Goal: Information Seeking & Learning: Learn about a topic

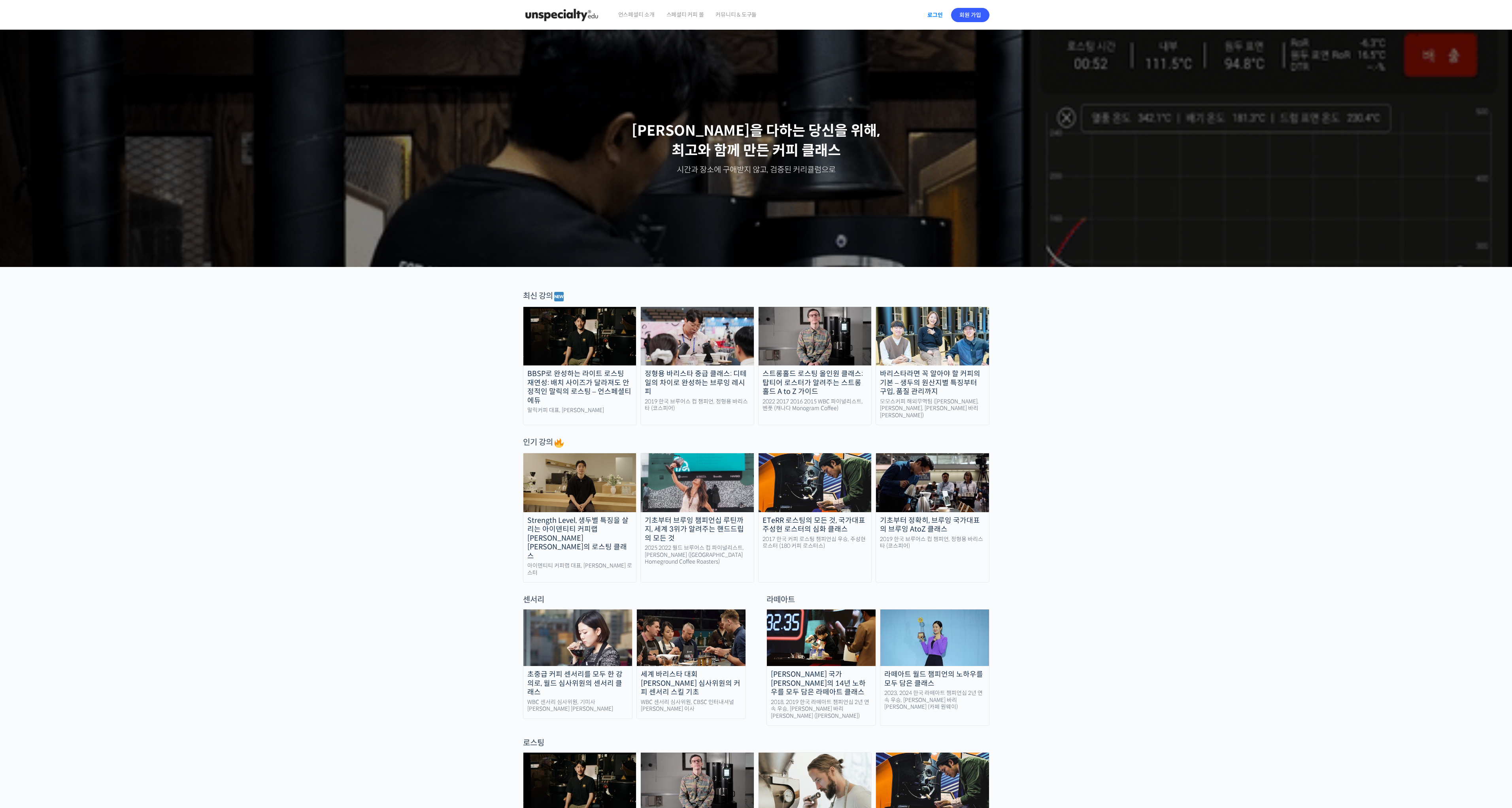
click at [934, 14] on link "로그인" at bounding box center [935, 15] width 25 height 18
click at [966, 15] on span "이흥수" at bounding box center [963, 15] width 15 height 7
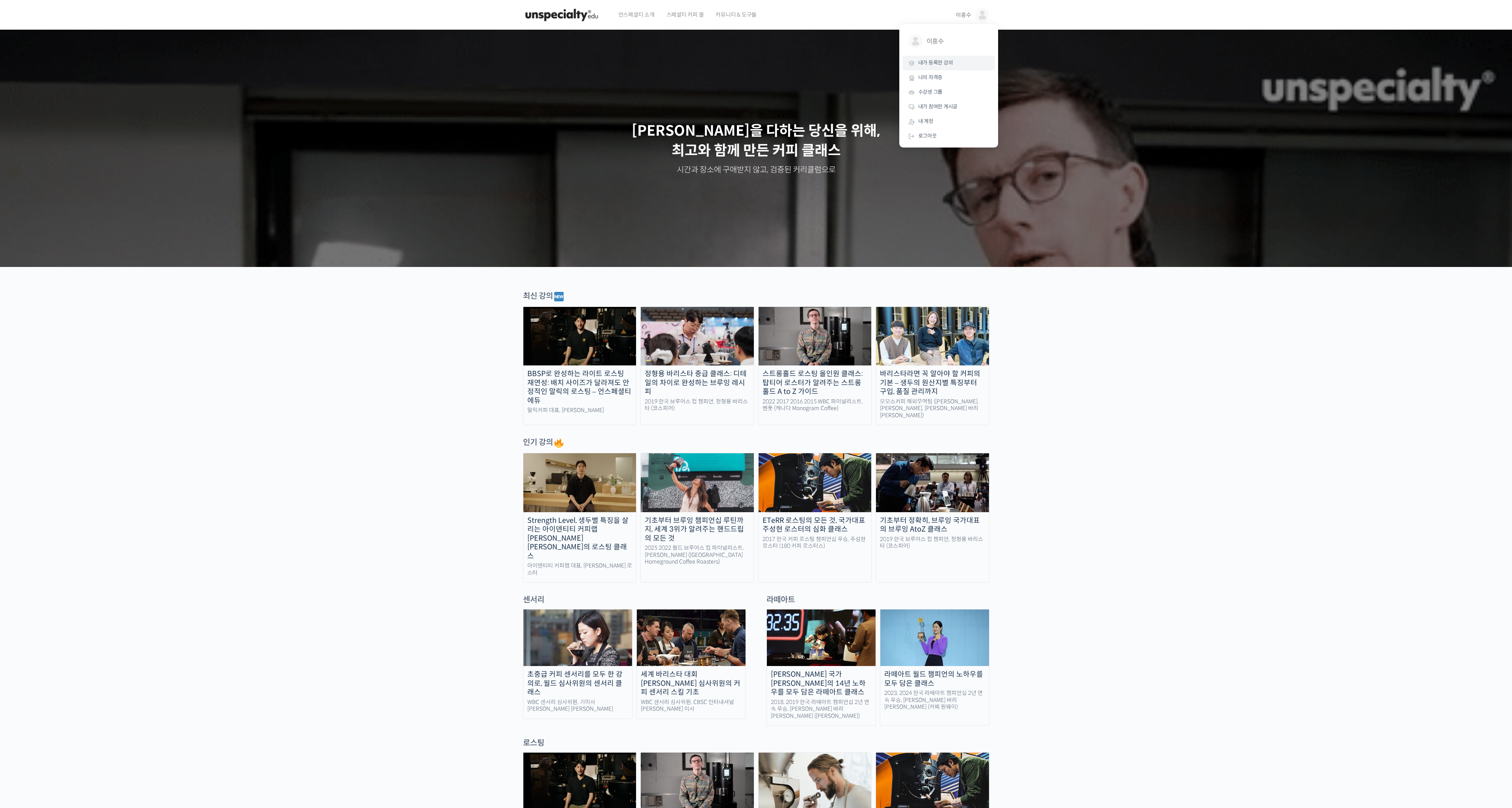
click at [944, 66] on span "내가 등록한 강의" at bounding box center [935, 62] width 35 height 6
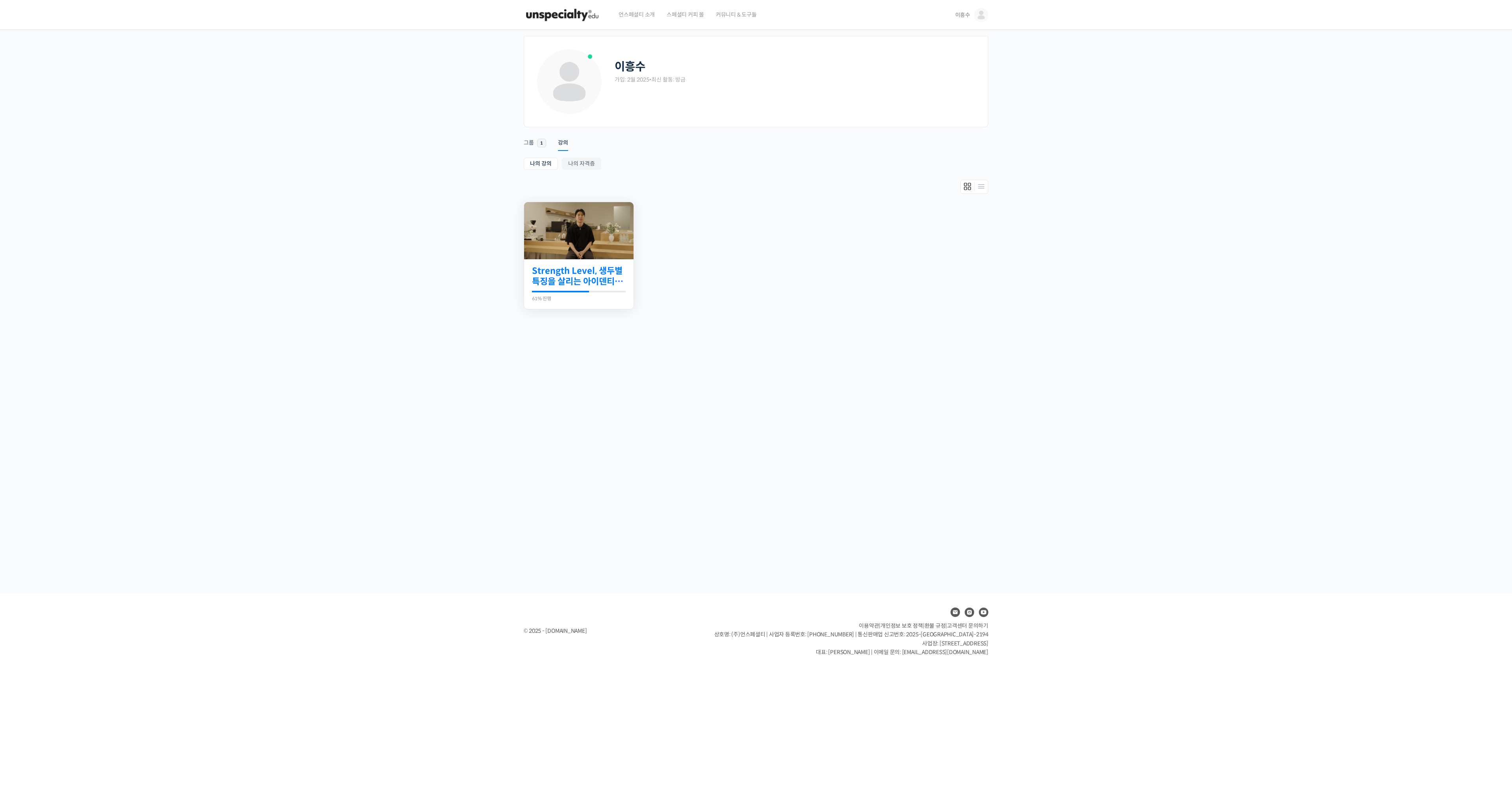
click at [592, 282] on link "Strength Level, 생두별 특징을 살리는 아이덴티티 커피랩 [PERSON_NAME] [PERSON_NAME]의 로스팅 클래스" at bounding box center [579, 276] width 94 height 22
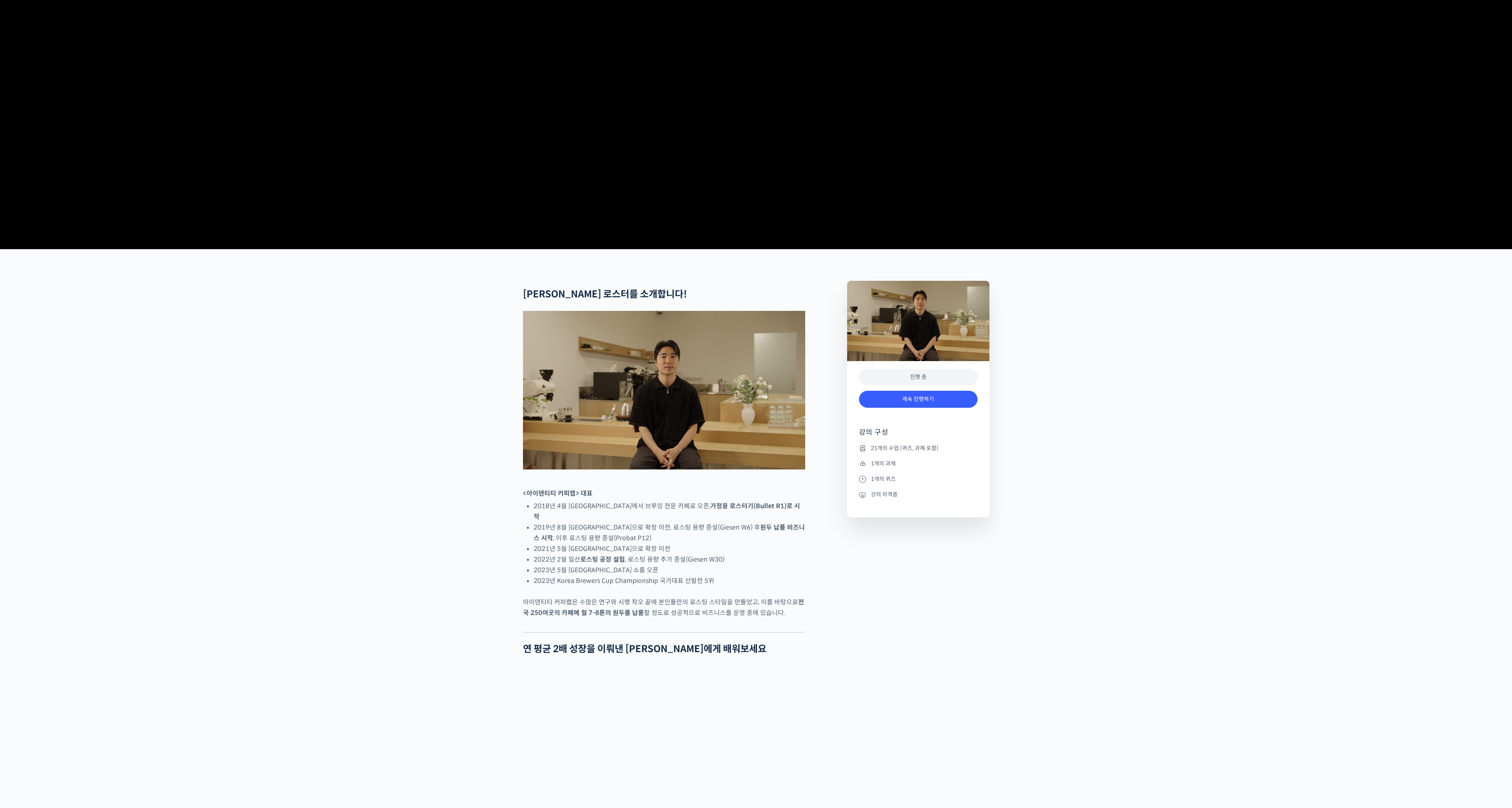
scroll to position [197, 0]
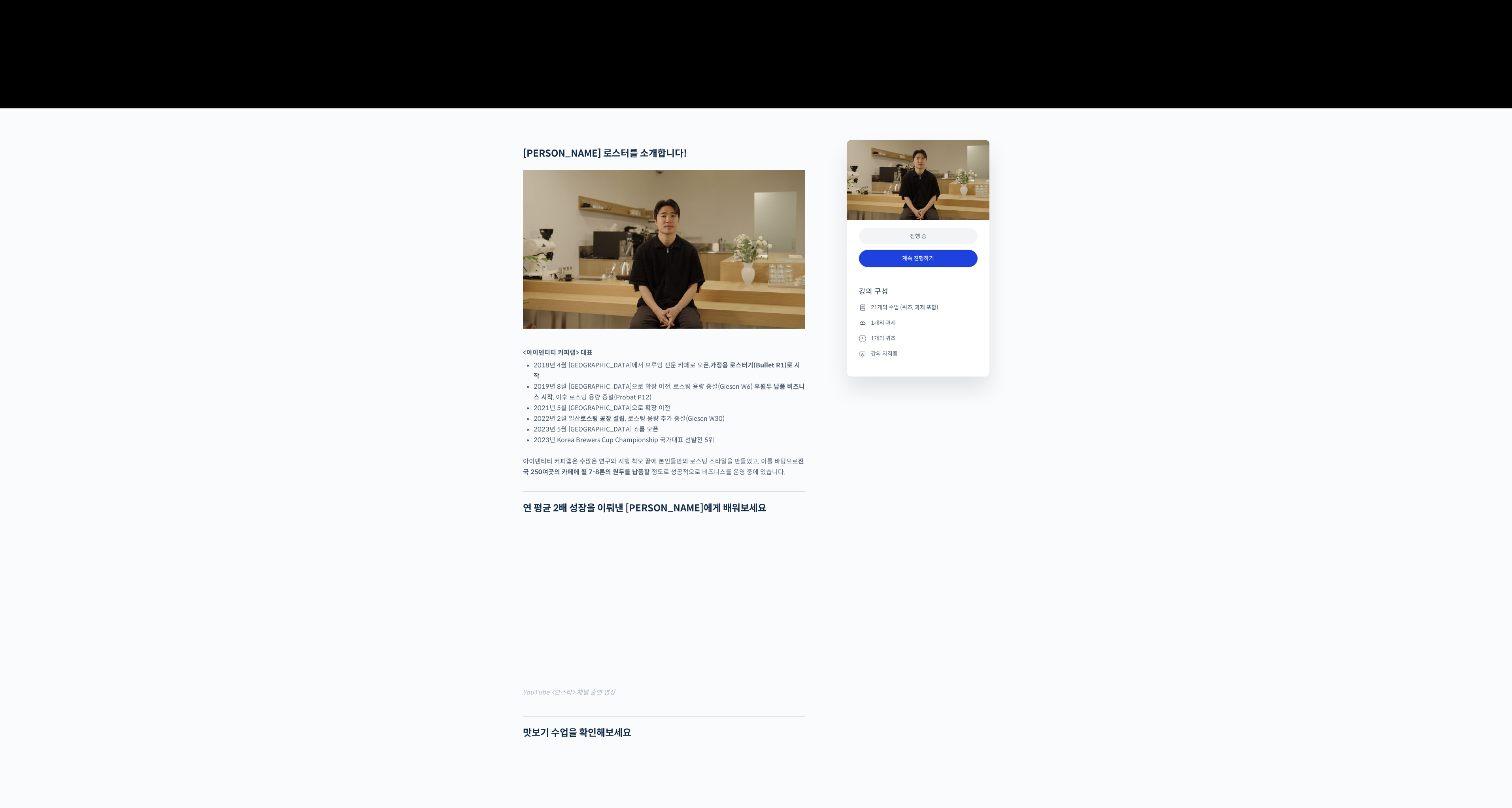
click at [906, 267] on link "계속 진행하기" at bounding box center [918, 258] width 118 height 17
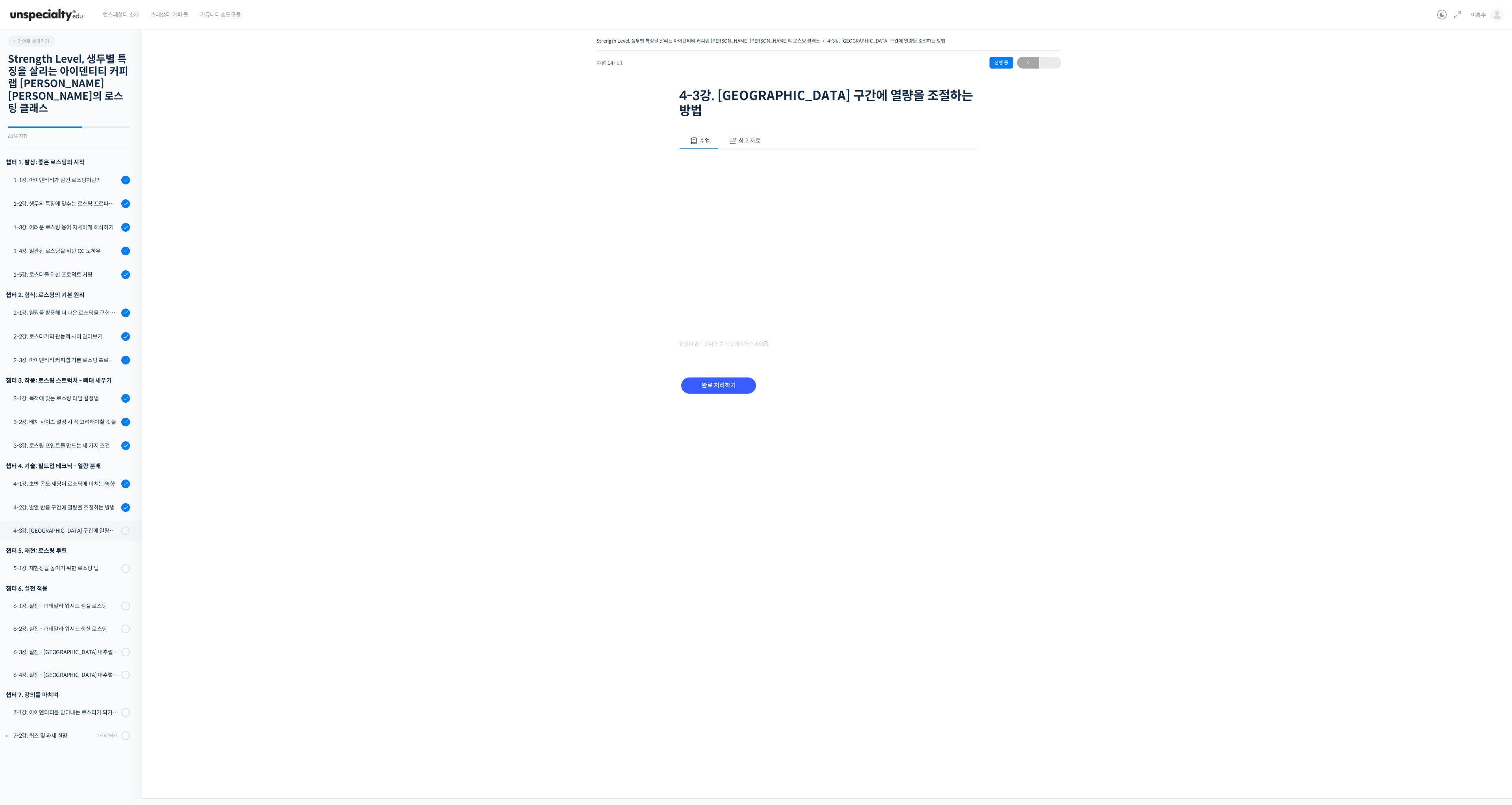
drag, startPoint x: 956, startPoint y: 450, endPoint x: 948, endPoint y: 447, distance: 8.5
click at [956, 450] on div "Strength Level, 생두별 특징을 살리는 아이덴티티 커피랩 윤원균 대표의 로스팅 클래스 4-3강. 디벨롭 구간에 열량을 조절하는 방법…" at bounding box center [828, 411] width 1374 height 775
click at [722, 378] on input "완료 처리하기" at bounding box center [718, 386] width 75 height 16
click at [60, 527] on div "4-3강. [GEOGRAPHIC_DATA] 구간에 열량을 조절하는 방법" at bounding box center [66, 531] width 106 height 9
click at [79, 564] on div "5-1강. 재현성을 높이기 위한 로스팅 팁" at bounding box center [66, 568] width 106 height 9
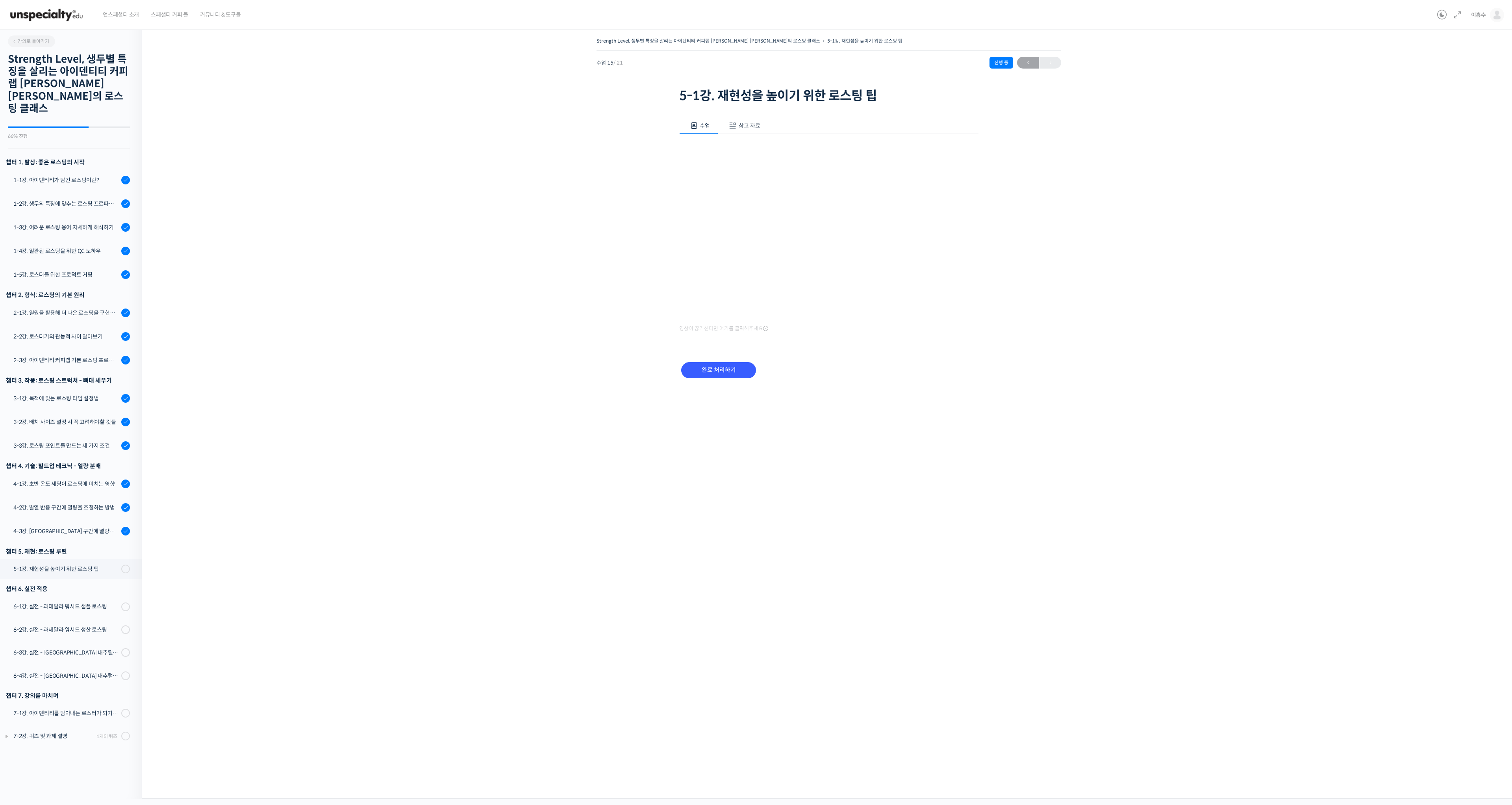
click at [745, 122] on span "참고 자료" at bounding box center [749, 126] width 22 height 7
click at [752, 127] on span "참고 자료" at bounding box center [749, 126] width 22 height 7
click at [899, 442] on div "Strength Level, 생두별 특징을 살리는 아이덴티티 커피랩 [PERSON_NAME] [PERSON_NAME]의 로스팅 클래스 5-1강…" at bounding box center [828, 411] width 1374 height 775
click at [743, 156] on link "PPT 수업 자료 (클릭하시면 새 창에서 열립니다)" at bounding box center [742, 152] width 126 height 8
click at [1222, 224] on div "Strength Level, 생두별 특징을 살리는 아이덴티티 커피랩 [PERSON_NAME] [PERSON_NAME]의 로스팅 클래스 5-1강…" at bounding box center [829, 146] width 1295 height 223
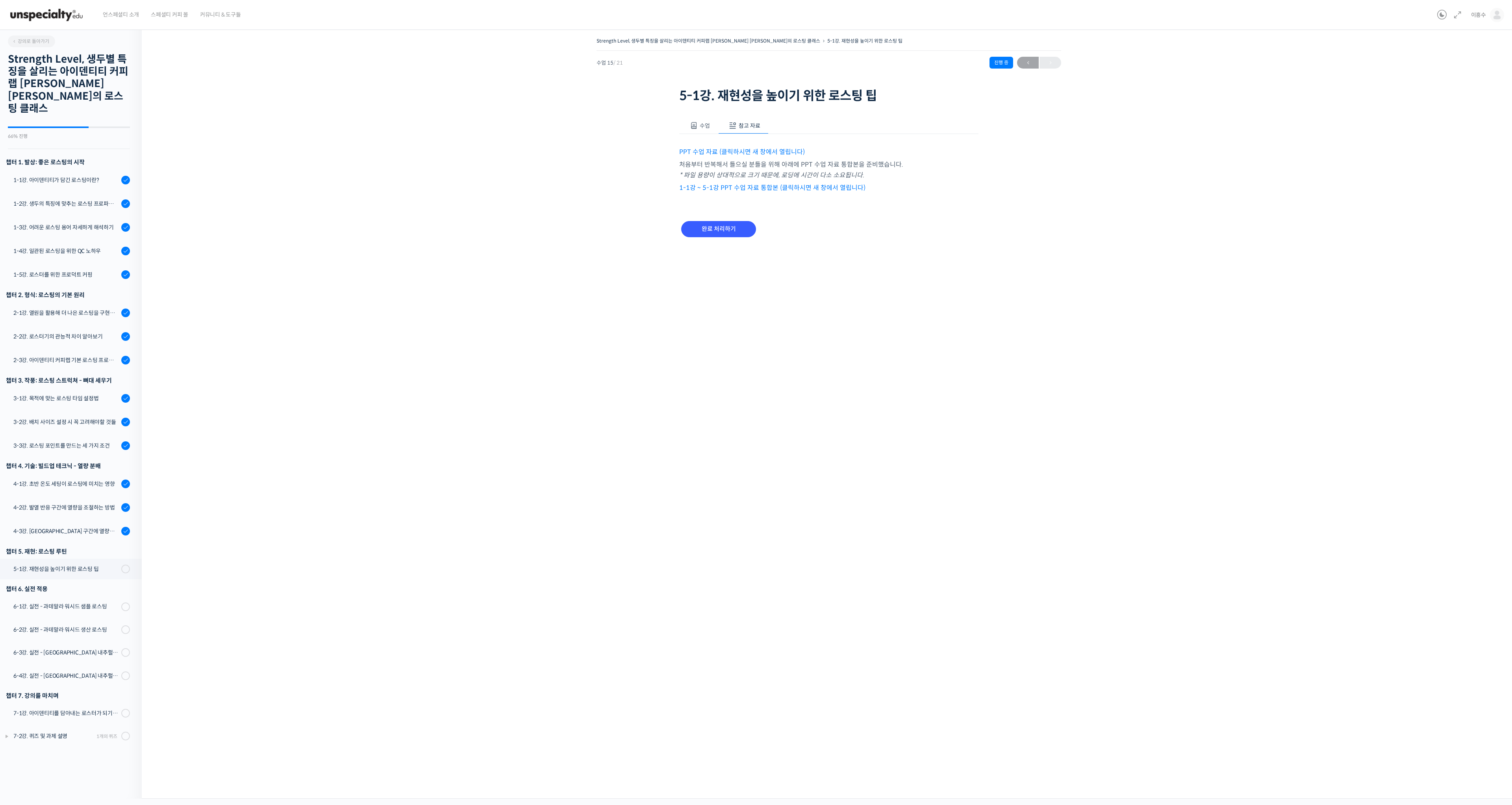
click at [738, 127] on span "참고 자료" at bounding box center [749, 126] width 22 height 7
click at [650, 129] on div "Strength Level, 생두별 특징을 살리는 아이덴티티 커피랩 [PERSON_NAME] [PERSON_NAME]의 로스팅 클래스 5-1강…" at bounding box center [829, 146] width 1295 height 223
click at [686, 123] on button "수업" at bounding box center [698, 126] width 39 height 16
click at [488, 170] on div "Strength Level, 생두별 특징을 살리는 아이덴티티 커피랩 [PERSON_NAME] [PERSON_NAME]의 로스팅 클래스 5-1강…" at bounding box center [829, 217] width 1295 height 363
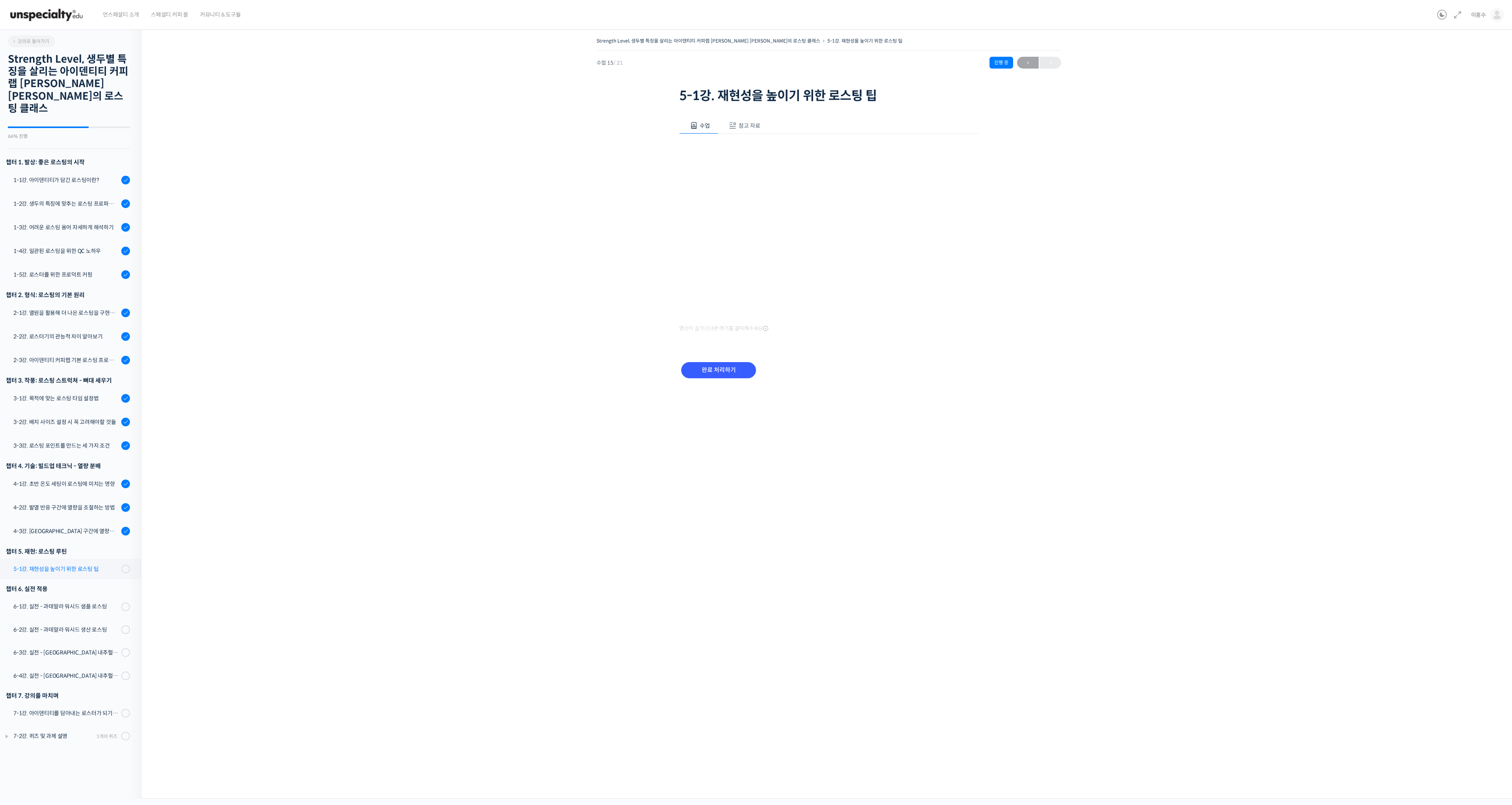
click at [63, 564] on div "5-1강. 재현성을 높이기 위한 로스팅 팁" at bounding box center [66, 568] width 106 height 9
click at [1421, 712] on div "Strength Level, 생두별 특징을 살리는 아이덴티티 커피랩 [PERSON_NAME] [PERSON_NAME]의 로스팅 클래스 5-1강…" at bounding box center [828, 411] width 1374 height 775
